Goal: Task Accomplishment & Management: Manage account settings

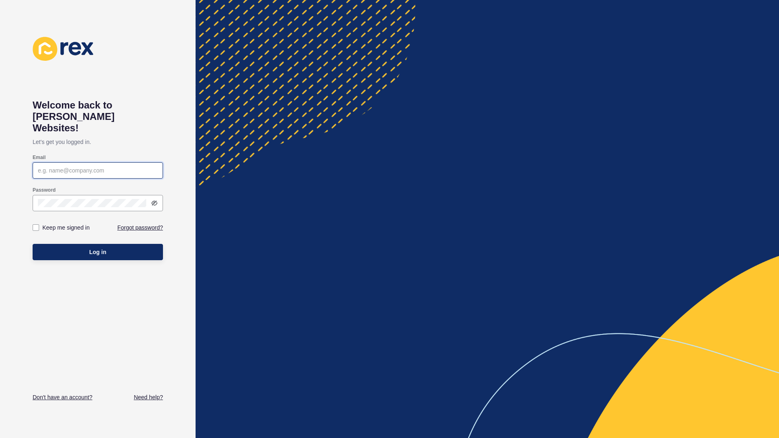
click at [89, 166] on input "Email" at bounding box center [98, 170] width 120 height 8
type input "[PERSON_NAME][EMAIL_ADDRESS][PERSON_NAME][DOMAIN_NAME]"
click at [103, 248] on span "Log in" at bounding box center [97, 252] width 17 height 8
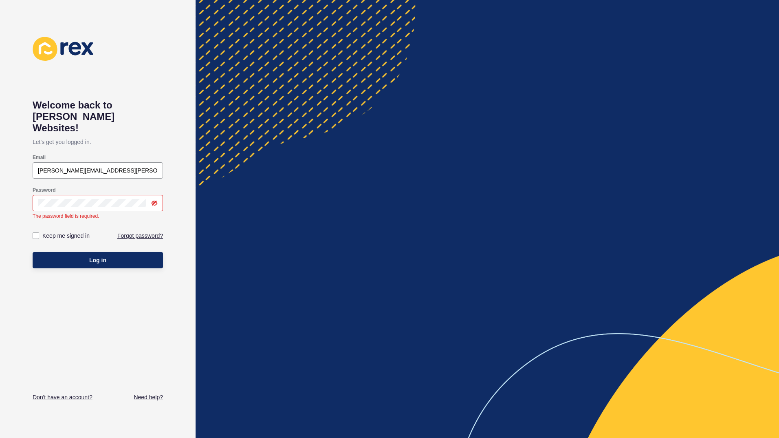
click at [90, 187] on div "Password" at bounding box center [98, 190] width 130 height 7
click at [142, 231] on link "Forgot password?" at bounding box center [140, 235] width 46 height 8
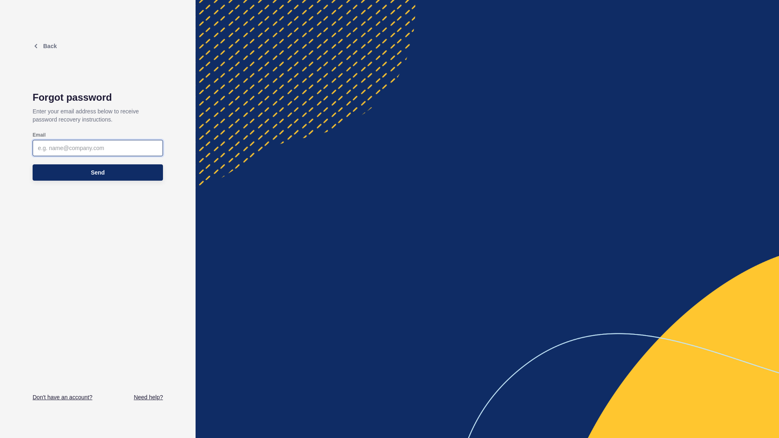
click at [88, 151] on input "Email" at bounding box center [98, 148] width 120 height 8
type input "E"
type input "[PERSON_NAME][EMAIL_ADDRESS][PERSON_NAME][DOMAIN_NAME]"
click at [124, 178] on button "Send" at bounding box center [98, 172] width 130 height 16
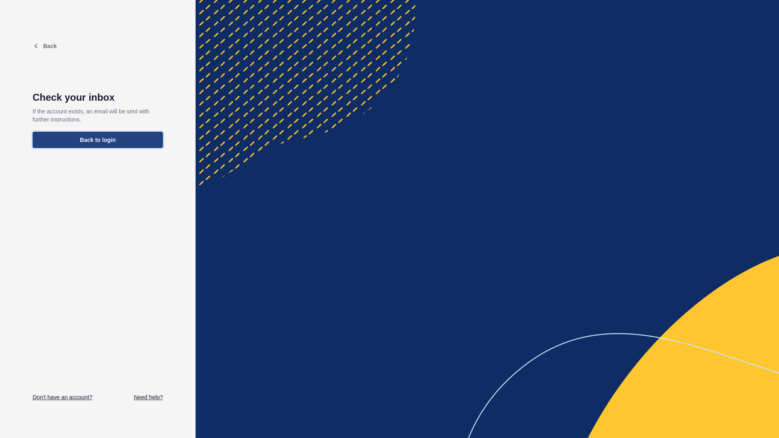
click at [103, 145] on button "Back to login" at bounding box center [98, 140] width 130 height 16
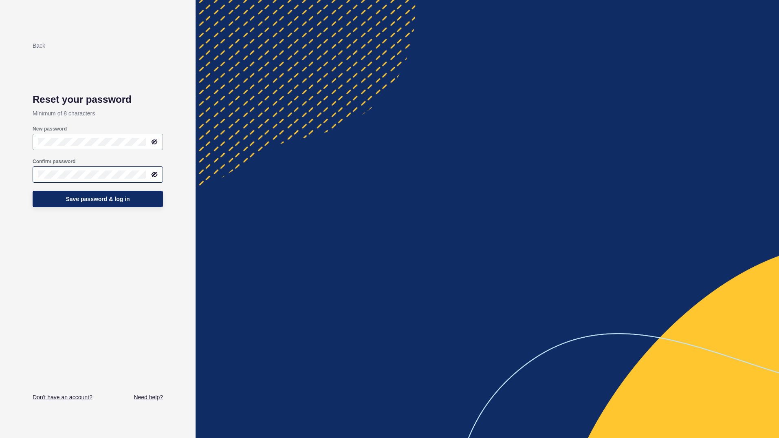
click at [74, 181] on div at bounding box center [98, 174] width 130 height 16
click at [105, 194] on button "Save password & log in" at bounding box center [98, 199] width 130 height 16
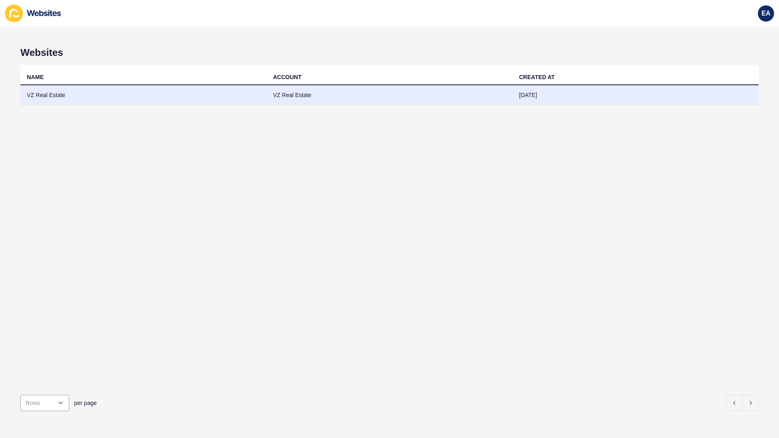
click at [75, 97] on td "VZ Real Estate" at bounding box center [143, 95] width 246 height 20
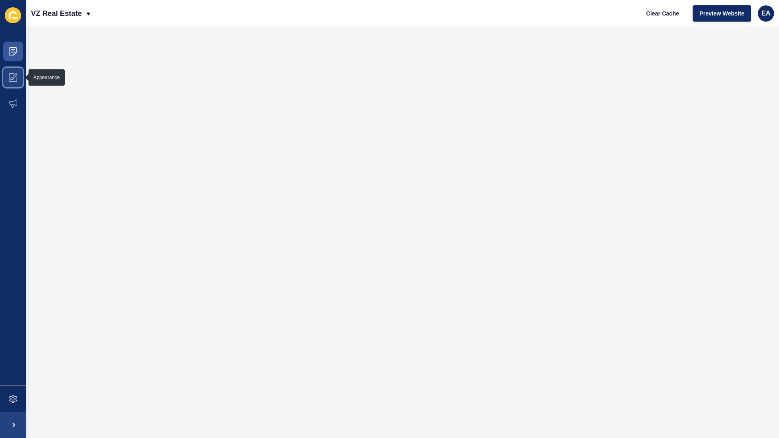
click at [11, 74] on icon at bounding box center [13, 77] width 8 height 8
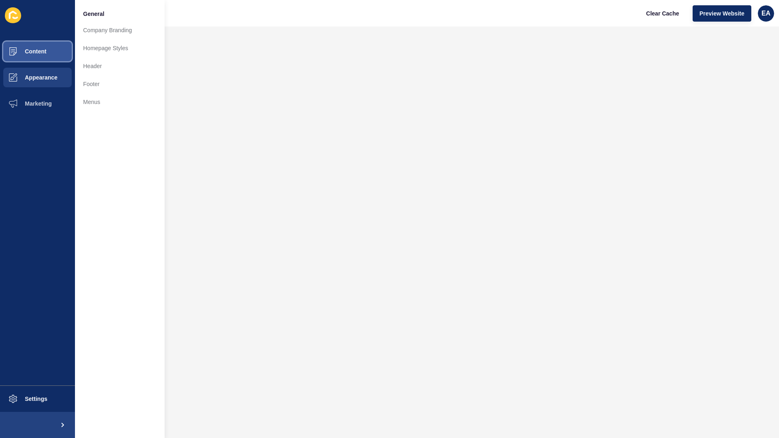
click at [32, 48] on button "Content" at bounding box center [37, 51] width 75 height 26
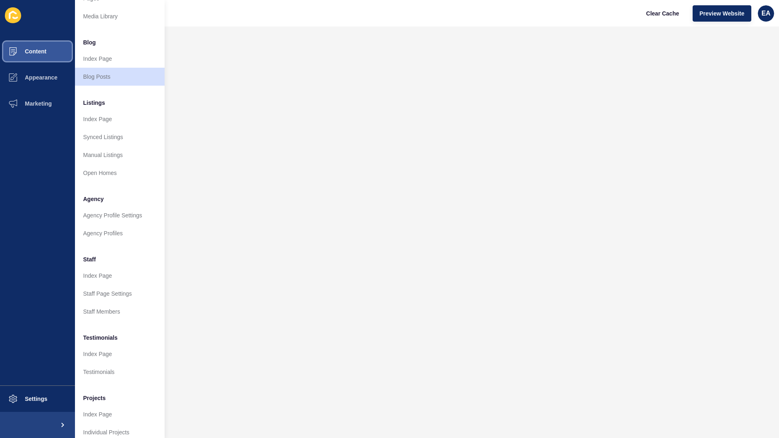
scroll to position [46, 0]
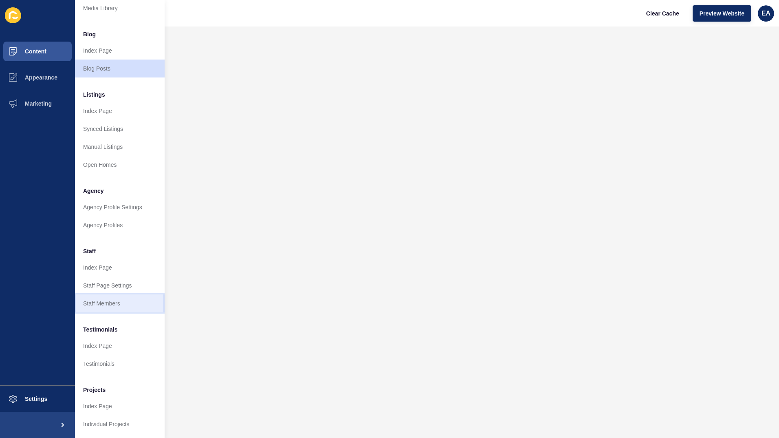
click at [109, 300] on link "Staff Members" at bounding box center [120, 303] width 90 height 18
